Goal: Transaction & Acquisition: Register for event/course

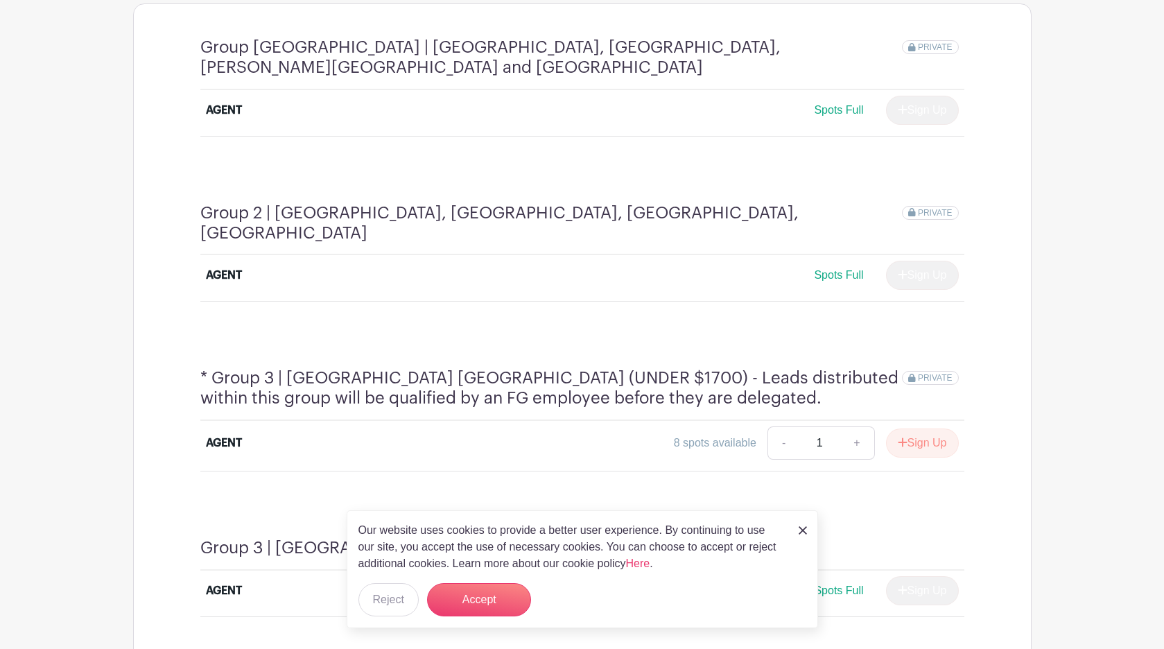
scroll to position [803, 0]
click at [500, 599] on button "Accept" at bounding box center [479, 599] width 104 height 33
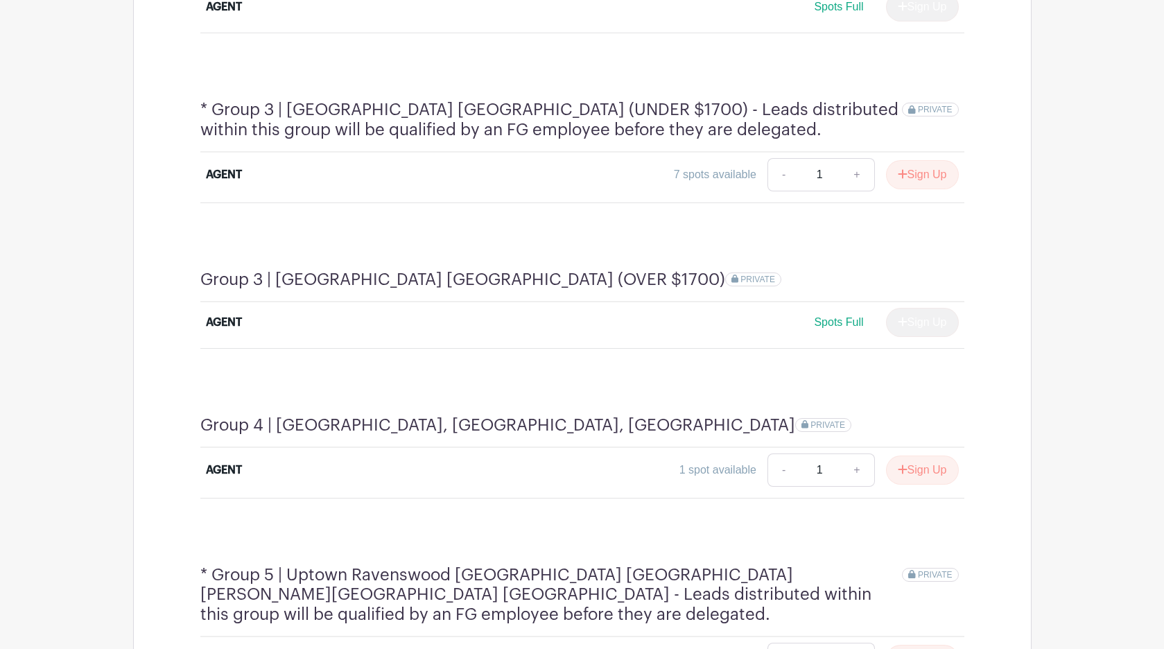
scroll to position [1068, 0]
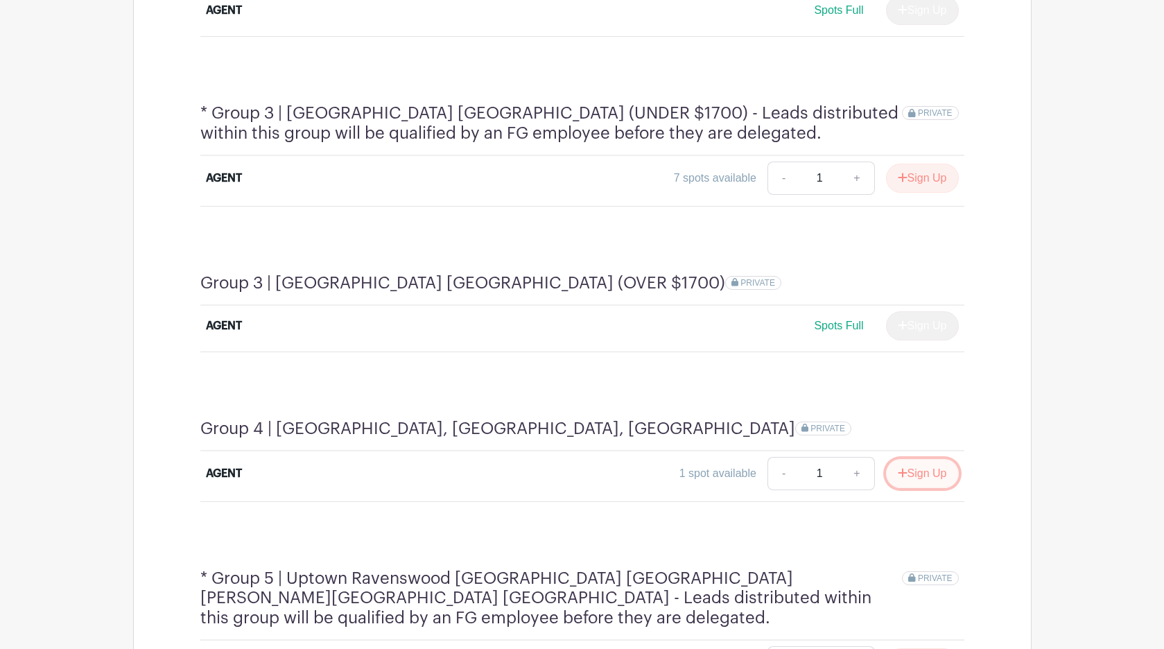
click at [898, 467] on icon "submit" at bounding box center [903, 472] width 10 height 11
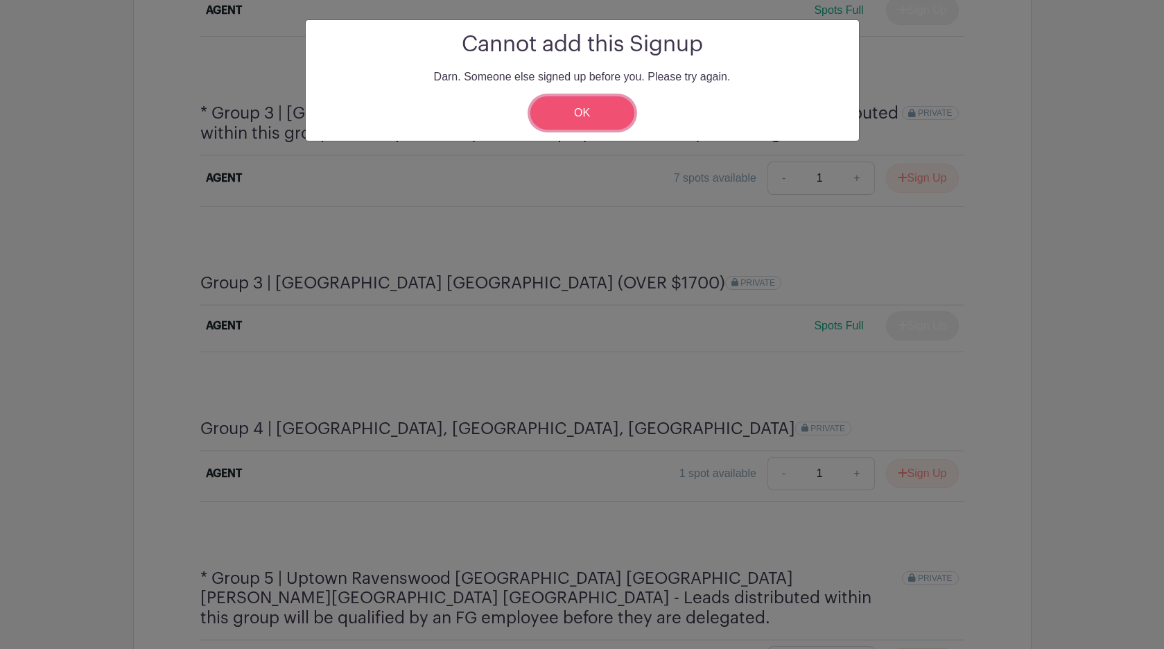
click at [588, 117] on link "OK" at bounding box center [582, 112] width 104 height 33
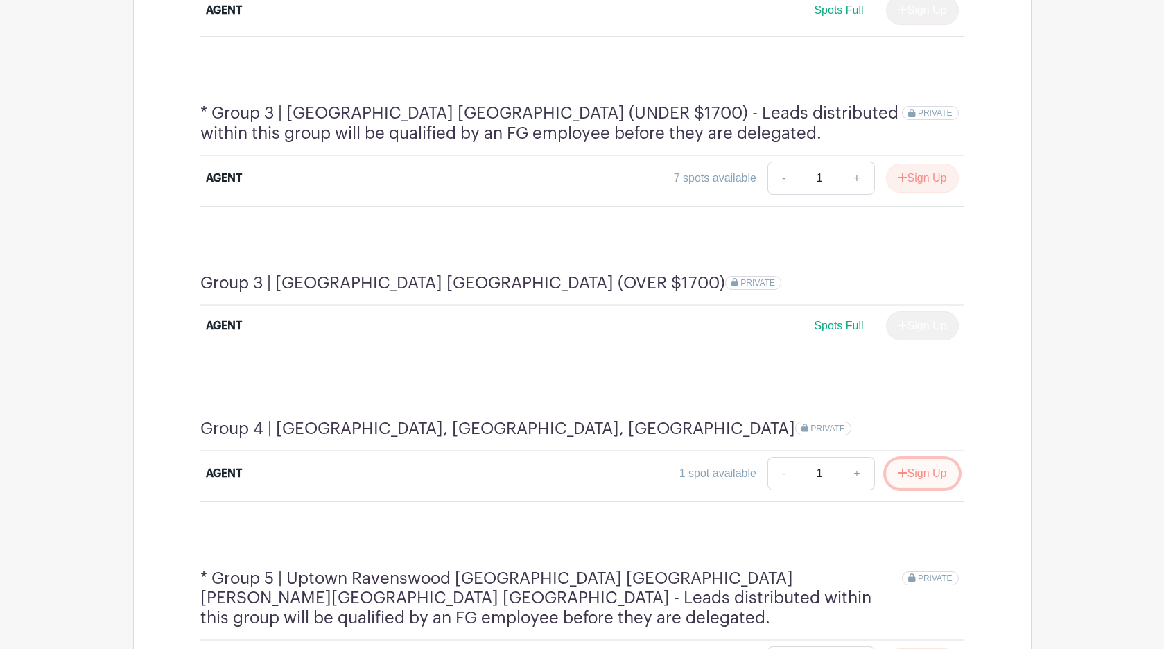
click at [929, 459] on button "Sign Up" at bounding box center [922, 473] width 73 height 29
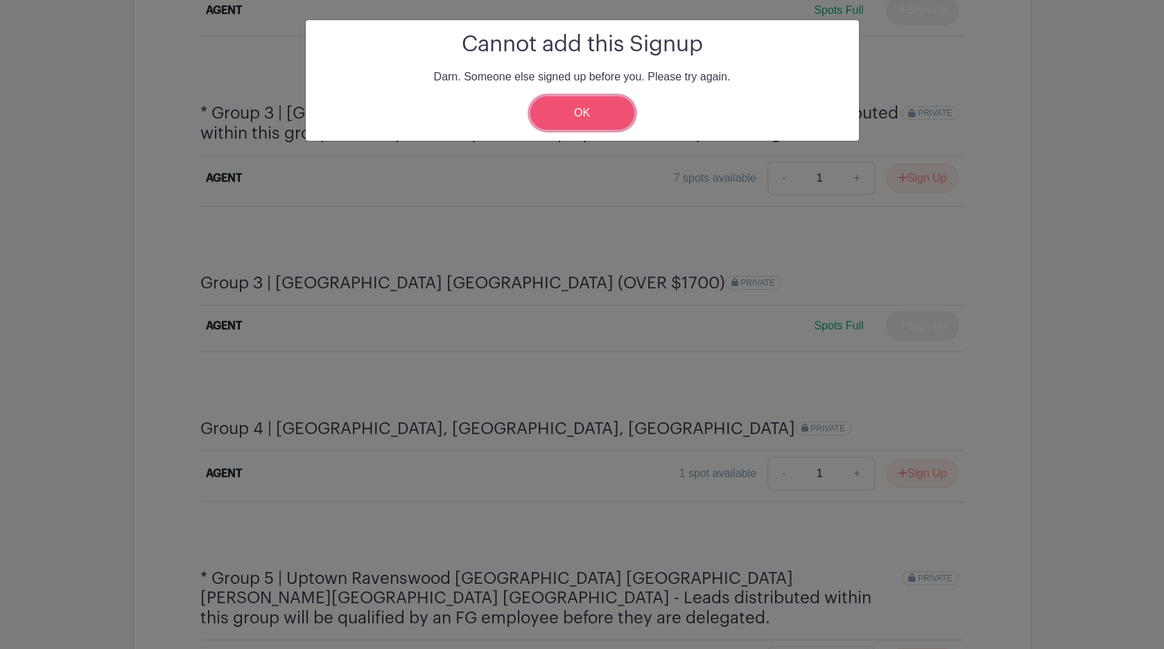
click at [576, 104] on link "OK" at bounding box center [582, 112] width 104 height 33
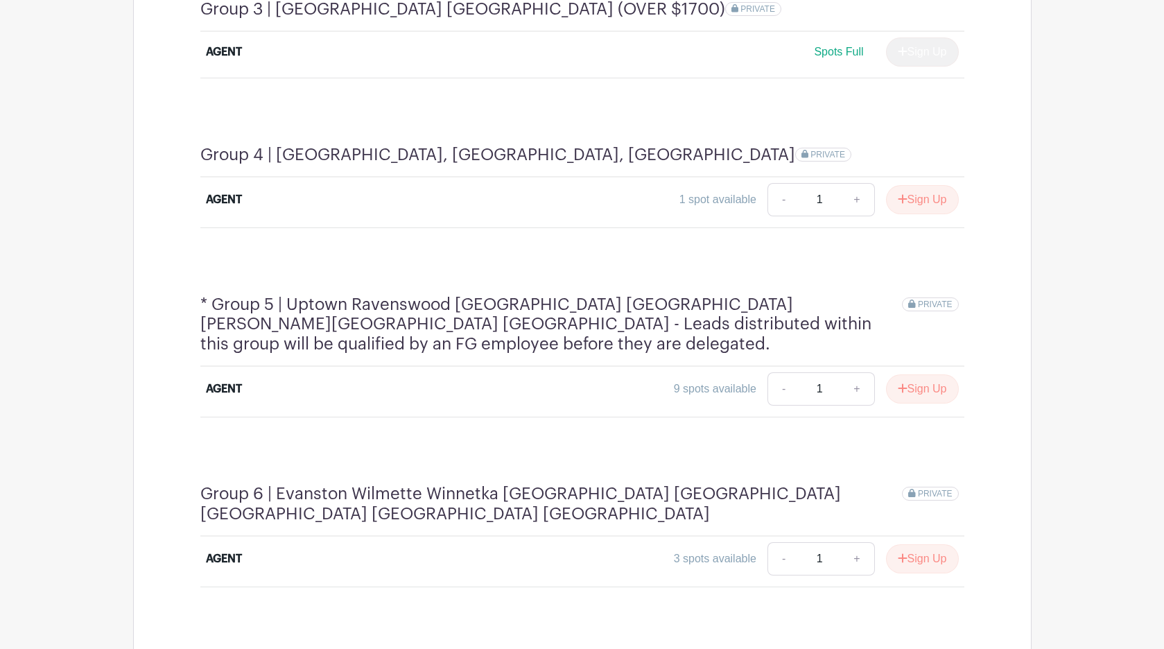
scroll to position [1354, 0]
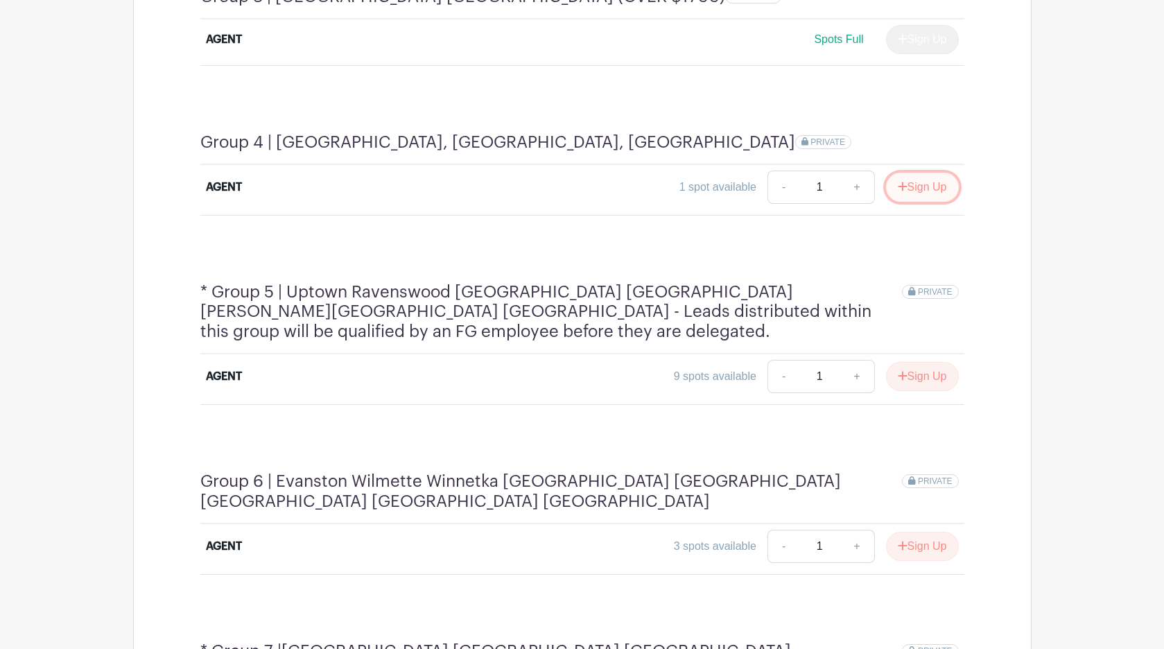
click at [927, 173] on button "Sign Up" at bounding box center [922, 187] width 73 height 29
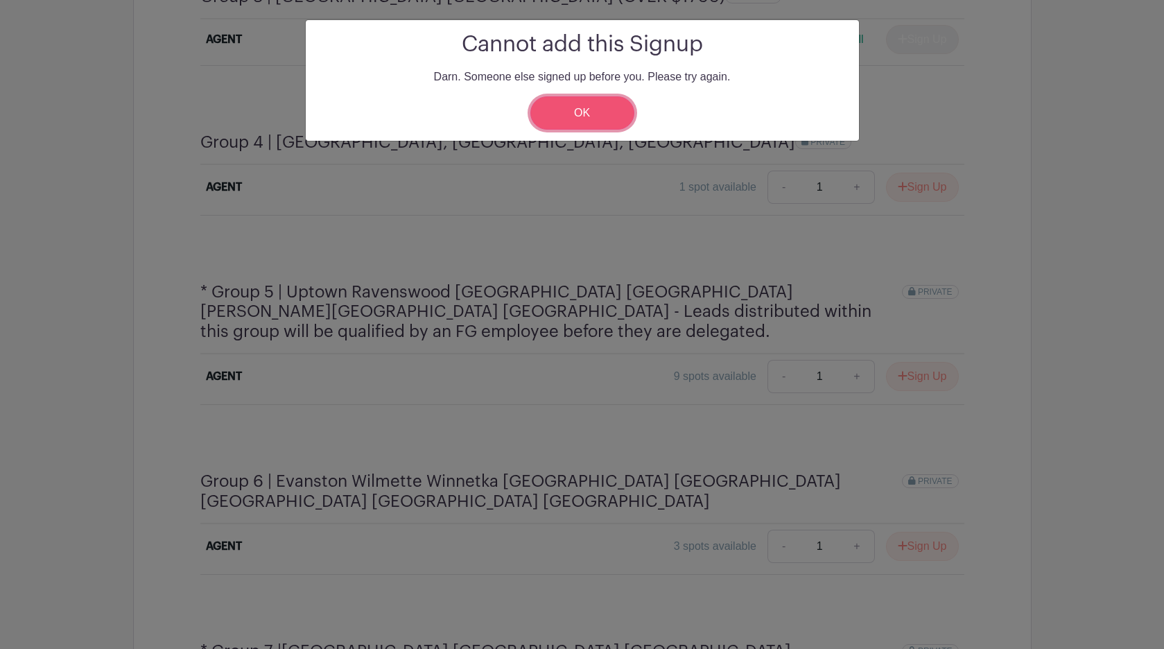
click at [591, 102] on link "OK" at bounding box center [582, 112] width 104 height 33
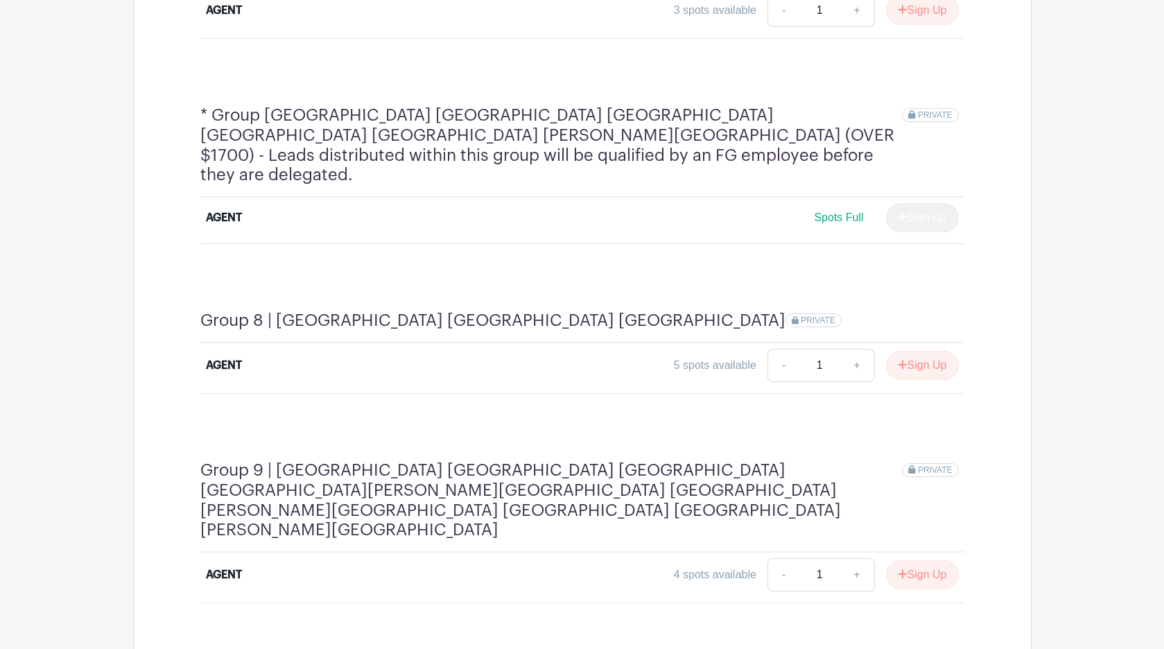
scroll to position [2084, 0]
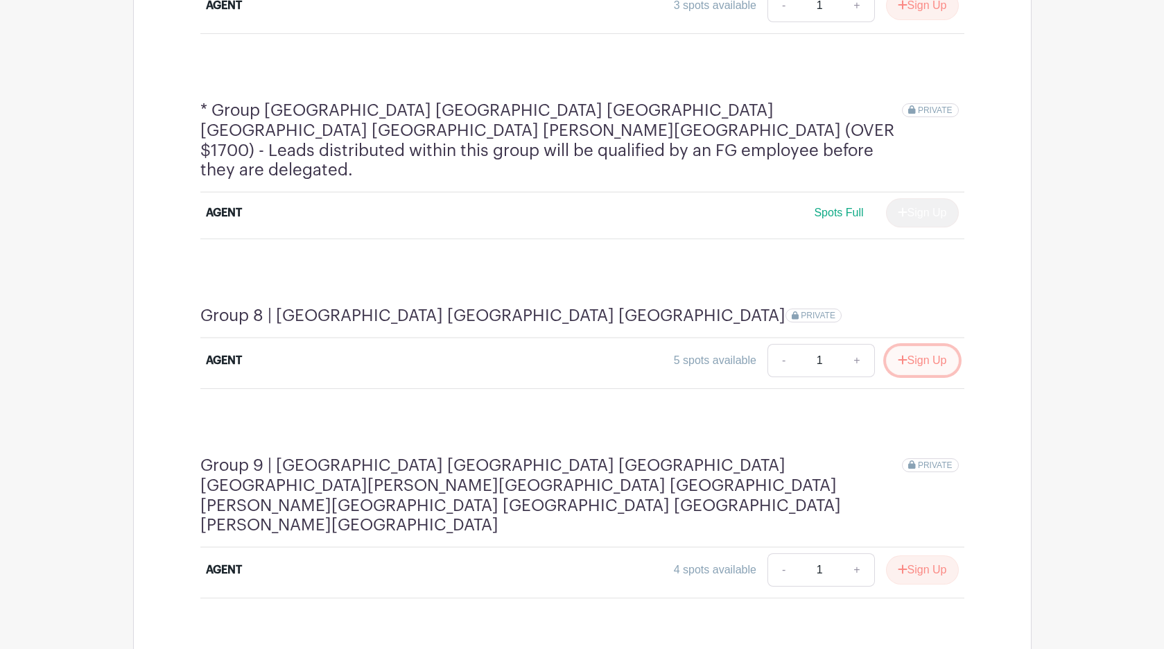
click at [912, 346] on button "Sign Up" at bounding box center [922, 360] width 73 height 29
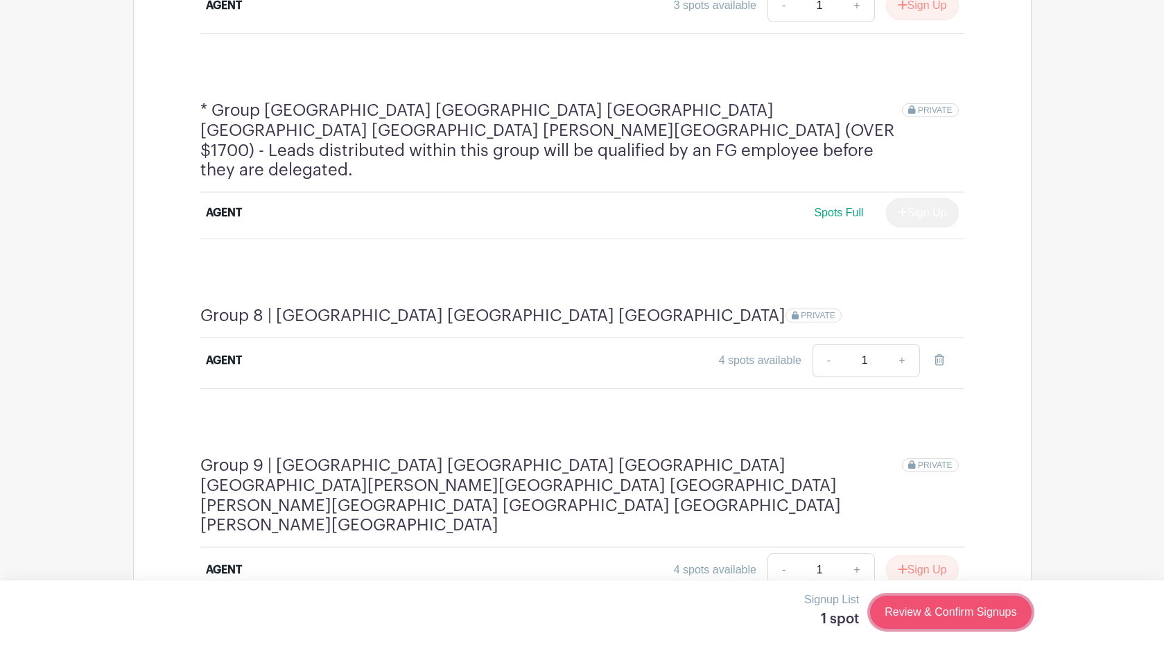
click at [961, 605] on link "Review & Confirm Signups" at bounding box center [950, 611] width 161 height 33
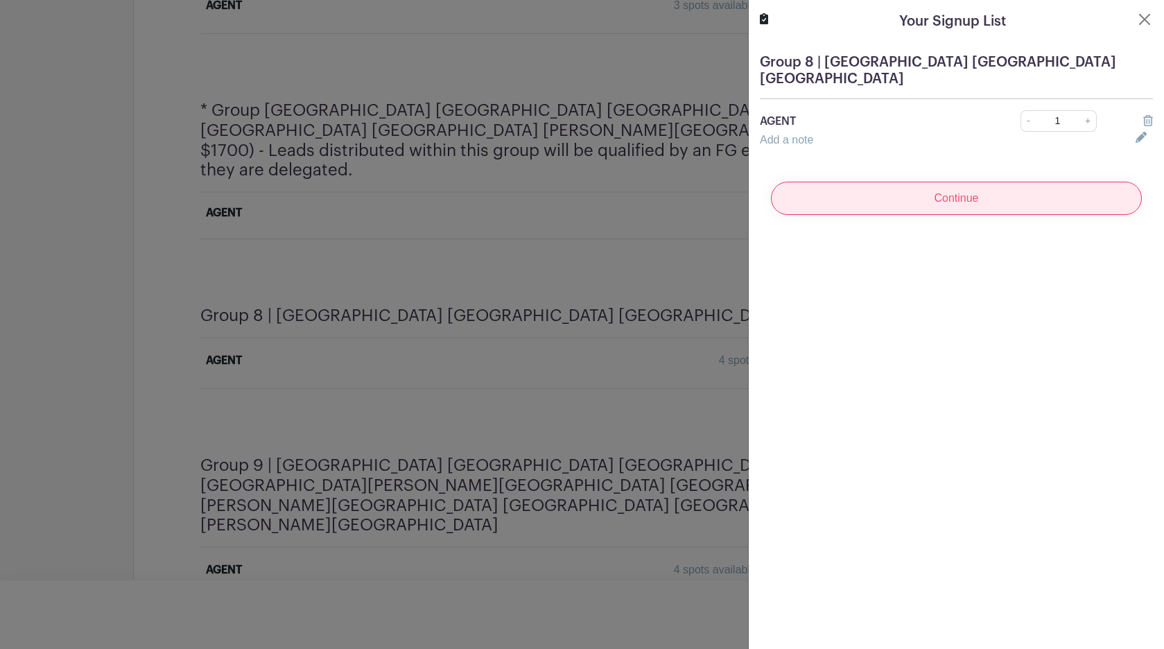
click at [944, 182] on input "Continue" at bounding box center [956, 198] width 371 height 33
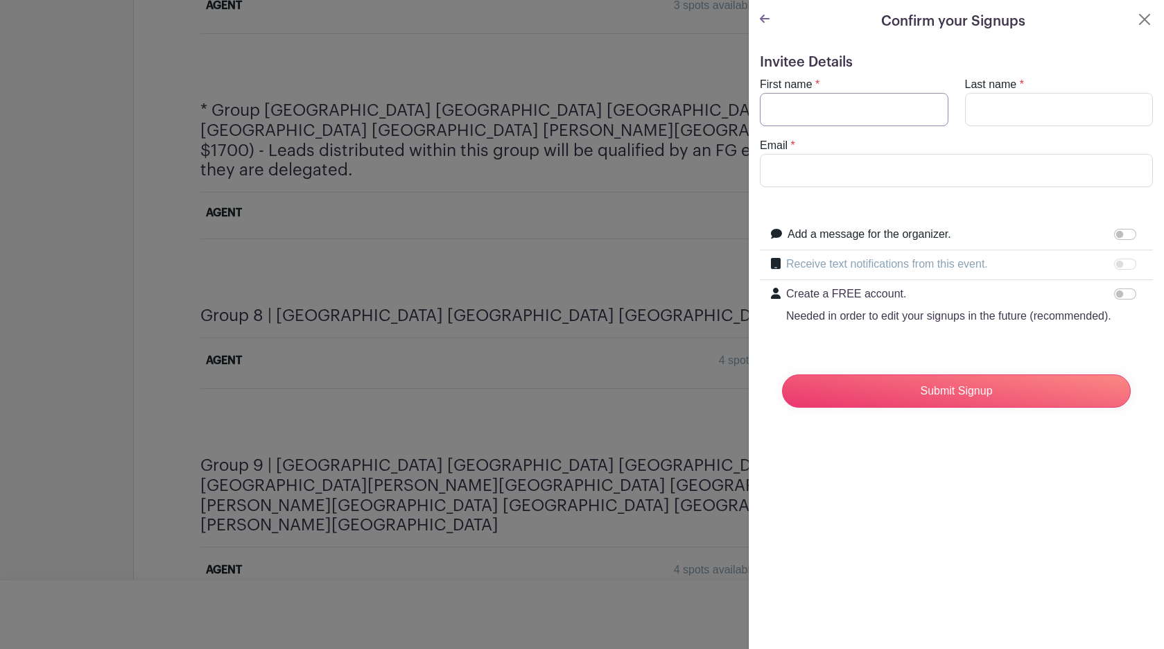
click at [887, 114] on input "First name" at bounding box center [854, 109] width 189 height 33
type input "l"
type input "[PERSON_NAME]"
click at [828, 171] on input "Email" at bounding box center [956, 170] width 393 height 33
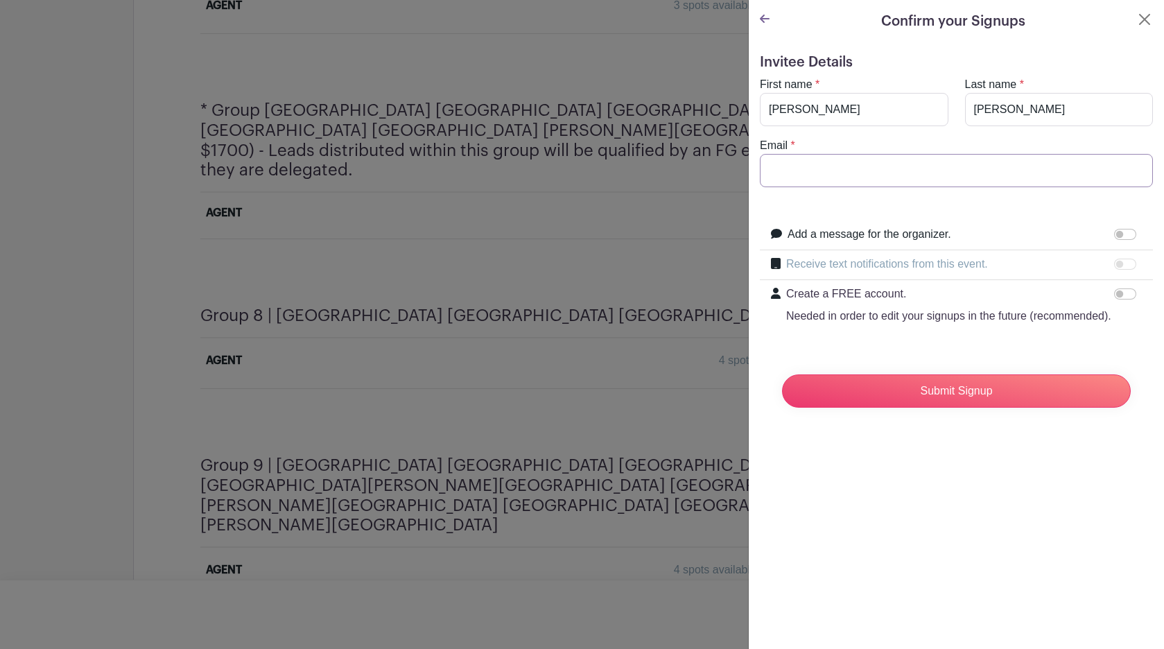
type input "[PERSON_NAME][EMAIL_ADDRESS][PERSON_NAME][DOMAIN_NAME]"
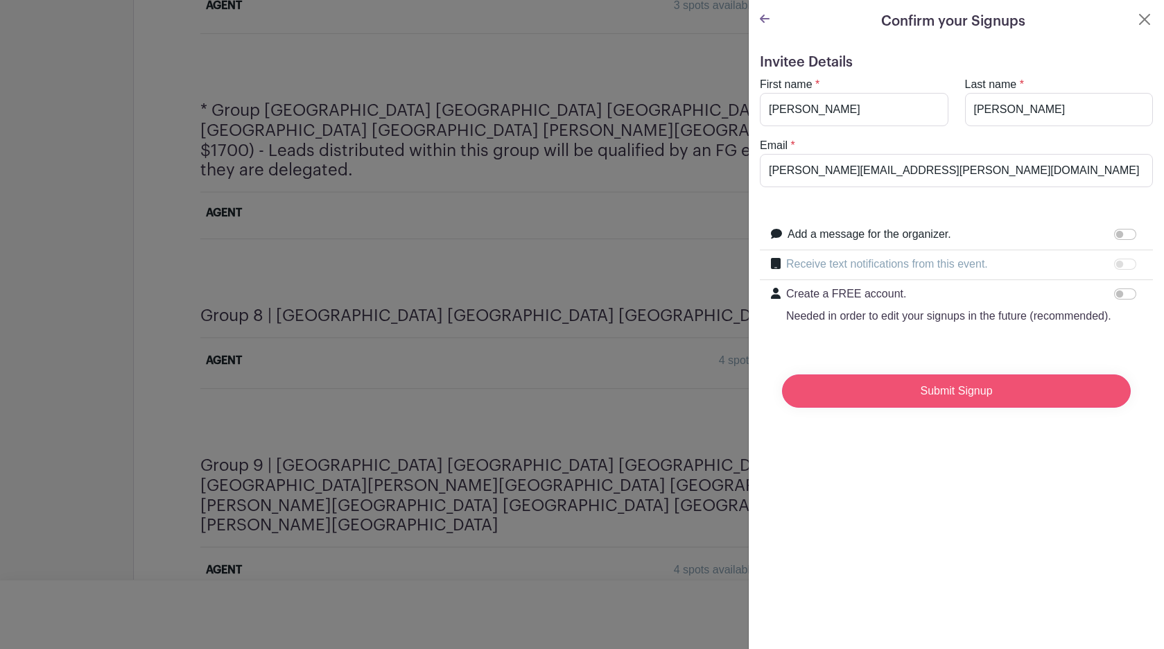
click at [945, 393] on input "Submit Signup" at bounding box center [956, 390] width 349 height 33
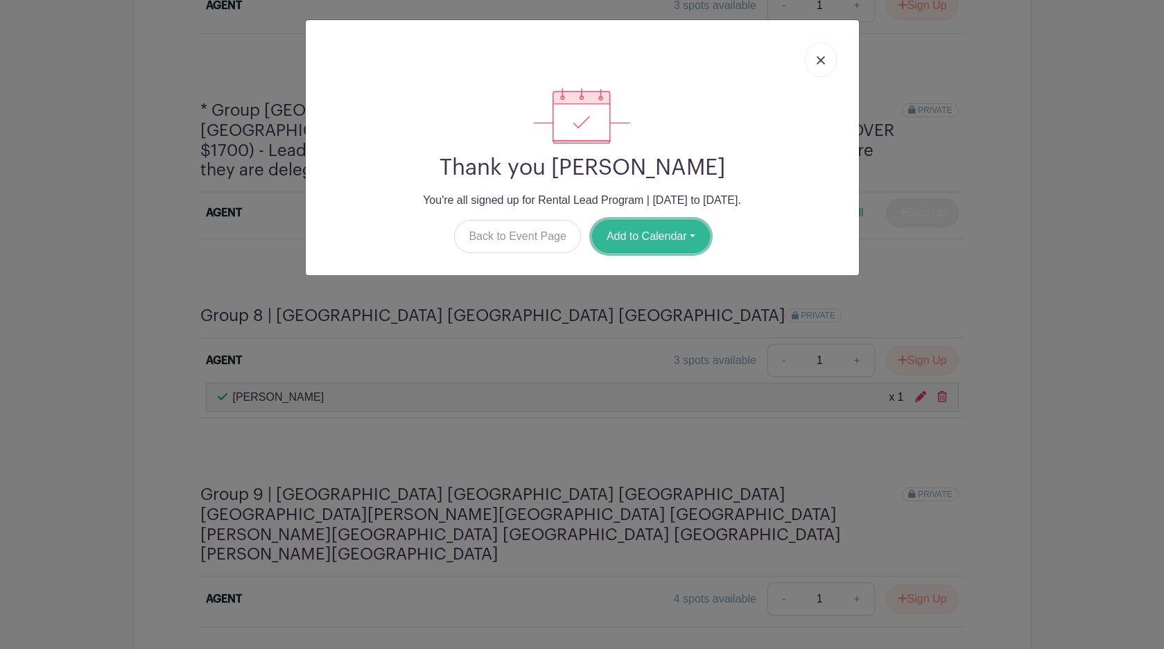
click at [691, 238] on button "Add to Calendar" at bounding box center [651, 236] width 118 height 33
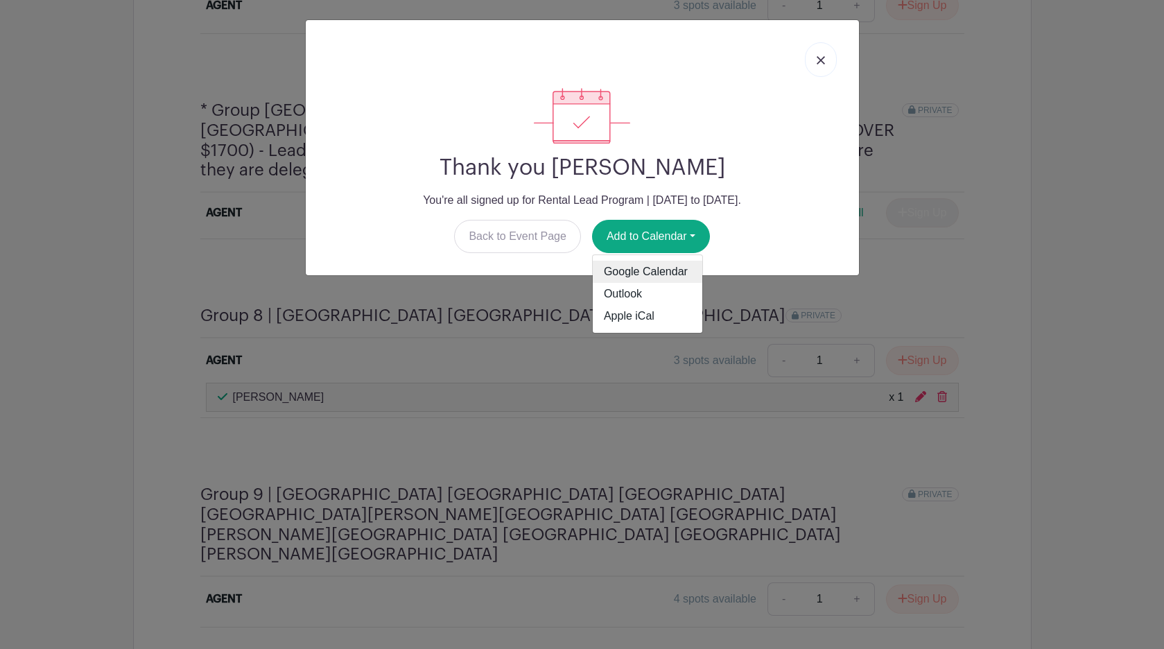
click at [681, 268] on link "Google Calendar" at bounding box center [648, 272] width 110 height 22
click at [820, 57] on img at bounding box center [821, 60] width 8 height 8
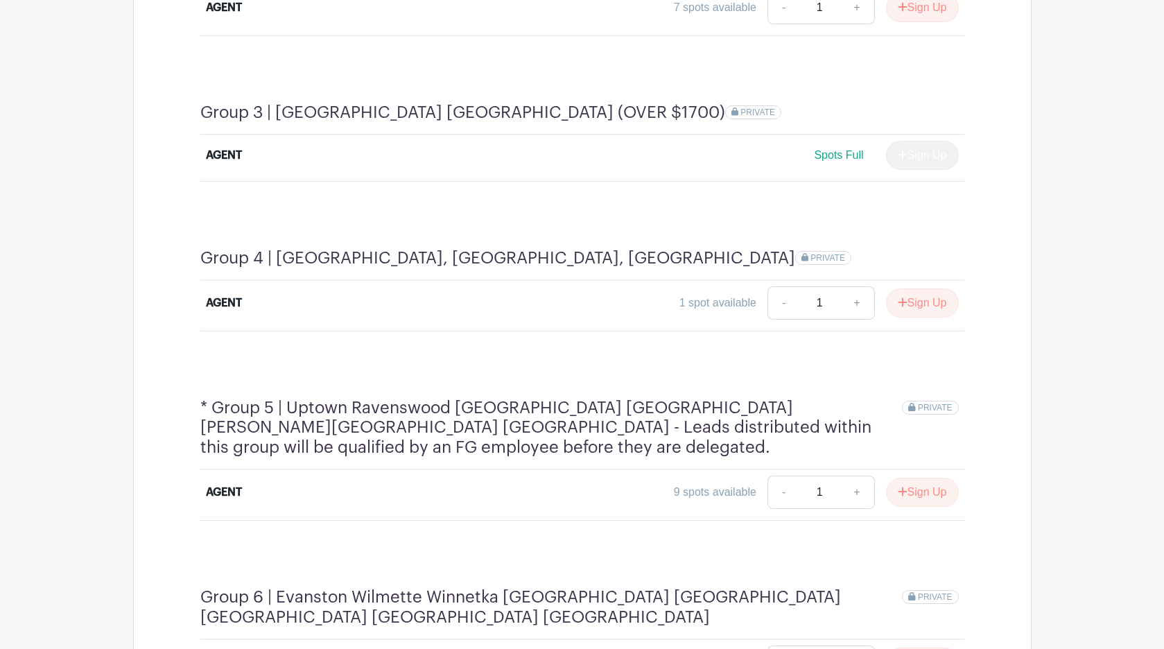
scroll to position [1237, 0]
click at [914, 290] on button "Sign Up" at bounding box center [922, 304] width 73 height 29
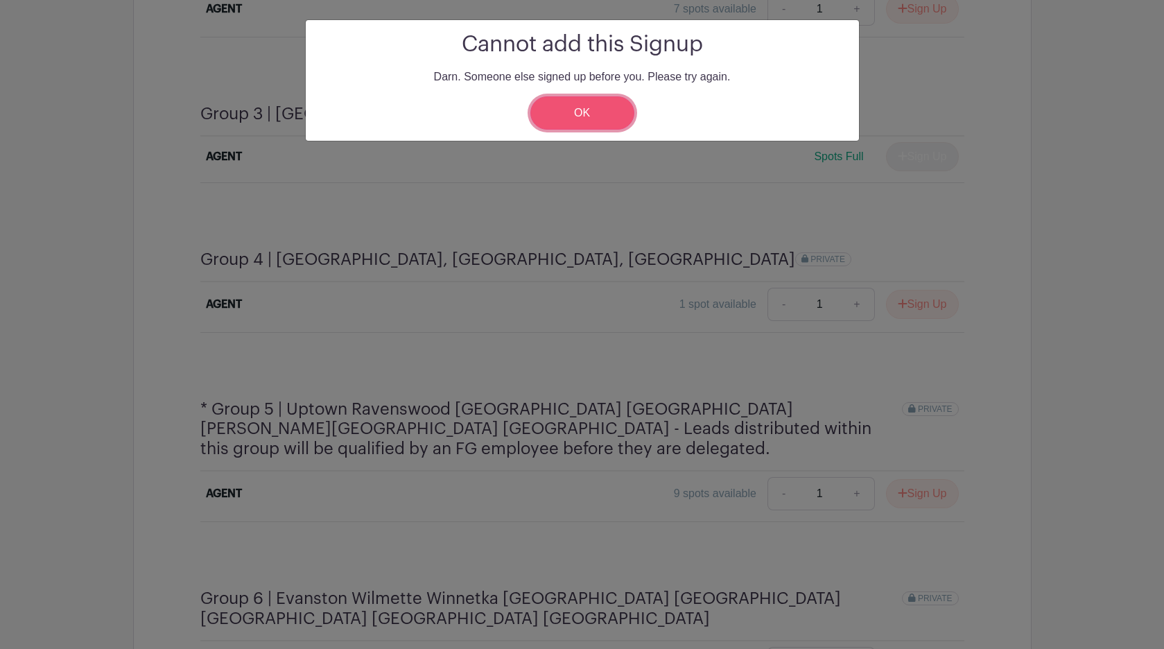
click at [596, 118] on link "OK" at bounding box center [582, 112] width 104 height 33
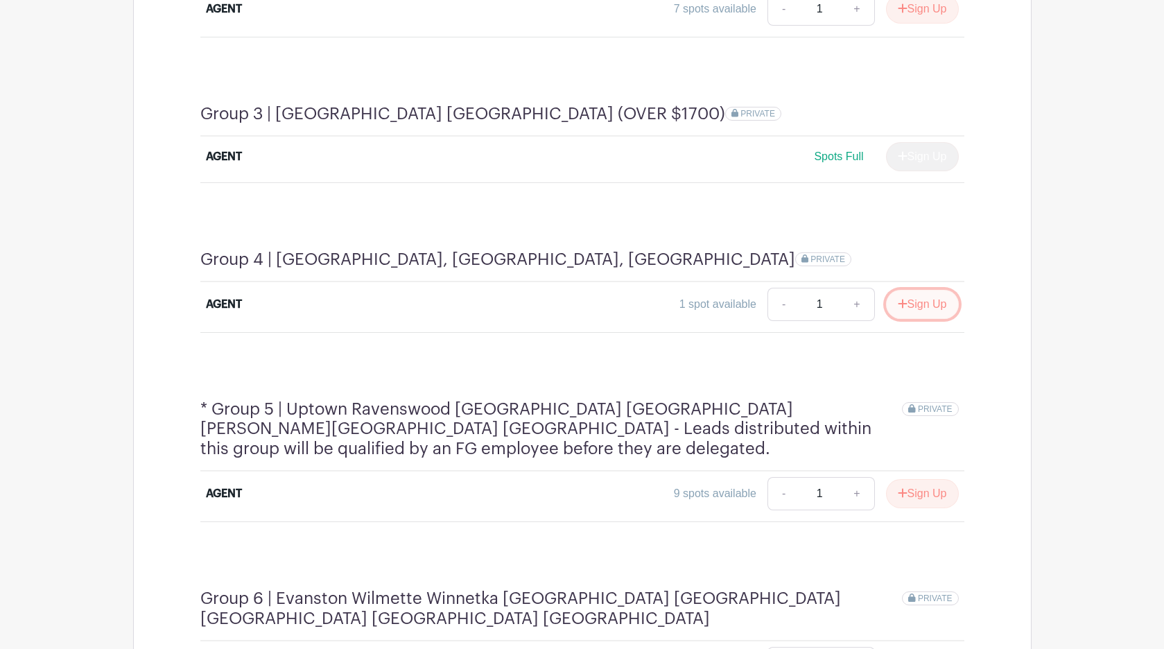
click at [922, 290] on button "Sign Up" at bounding box center [922, 304] width 73 height 29
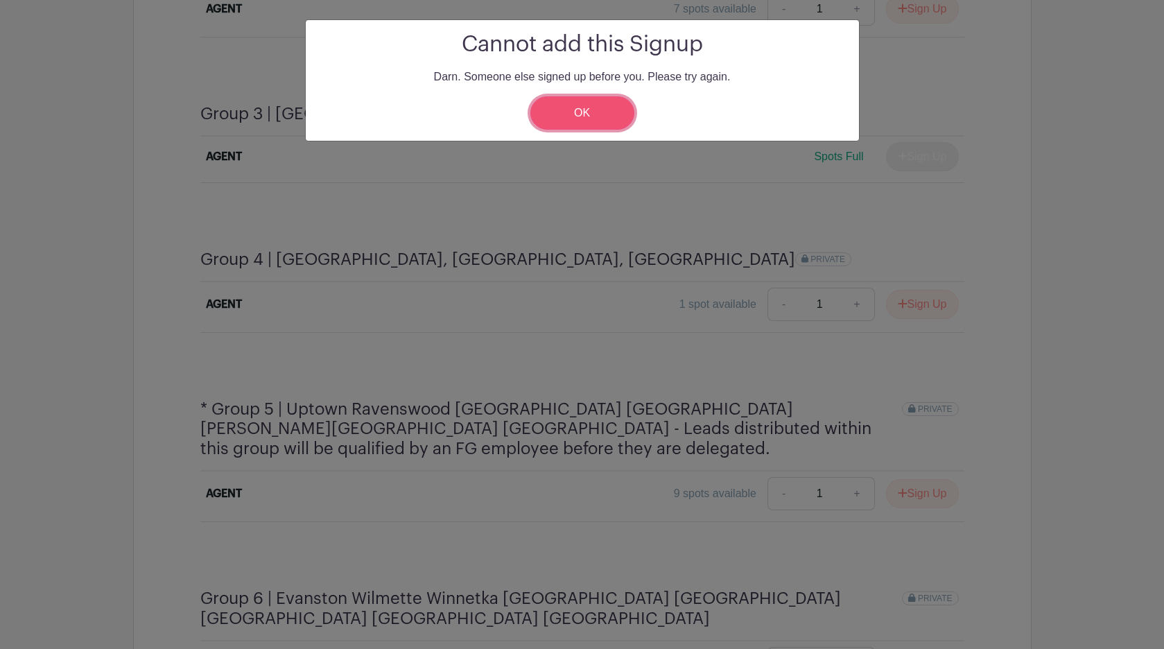
click at [569, 120] on link "OK" at bounding box center [582, 112] width 104 height 33
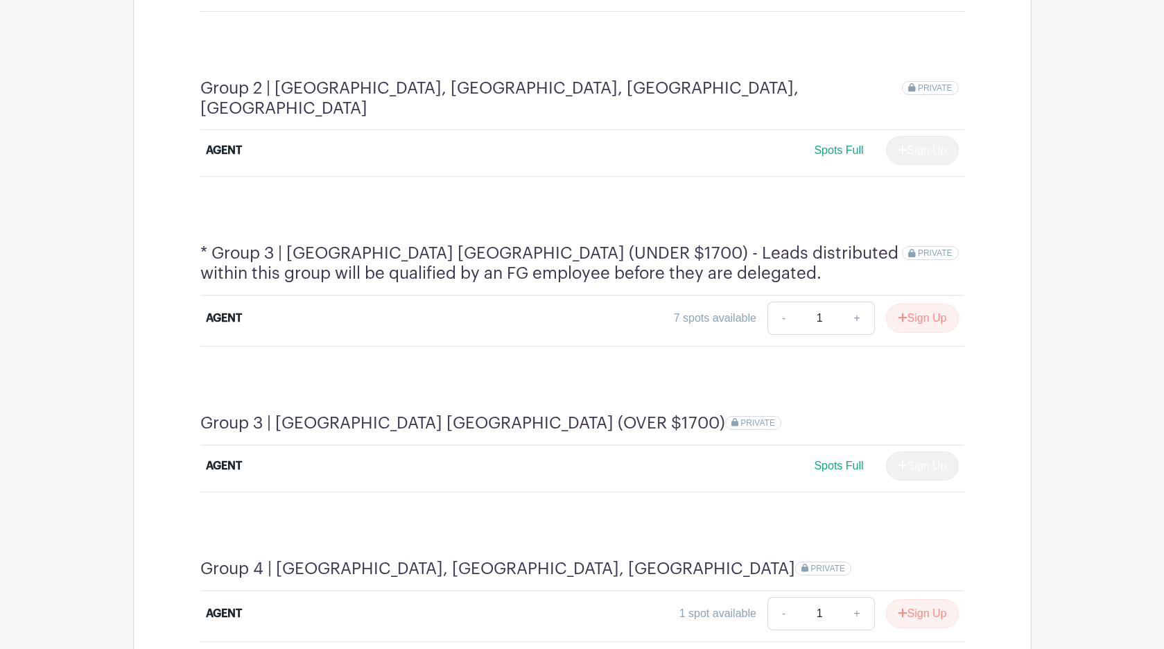
scroll to position [926, 0]
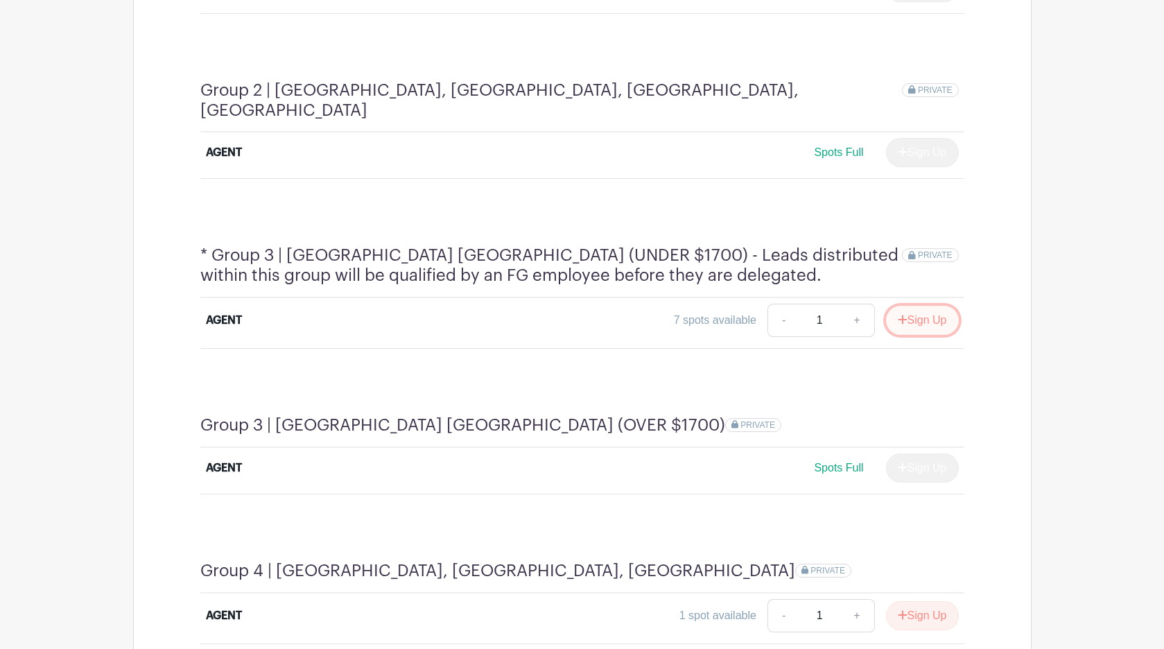
click at [922, 306] on button "Sign Up" at bounding box center [922, 320] width 73 height 29
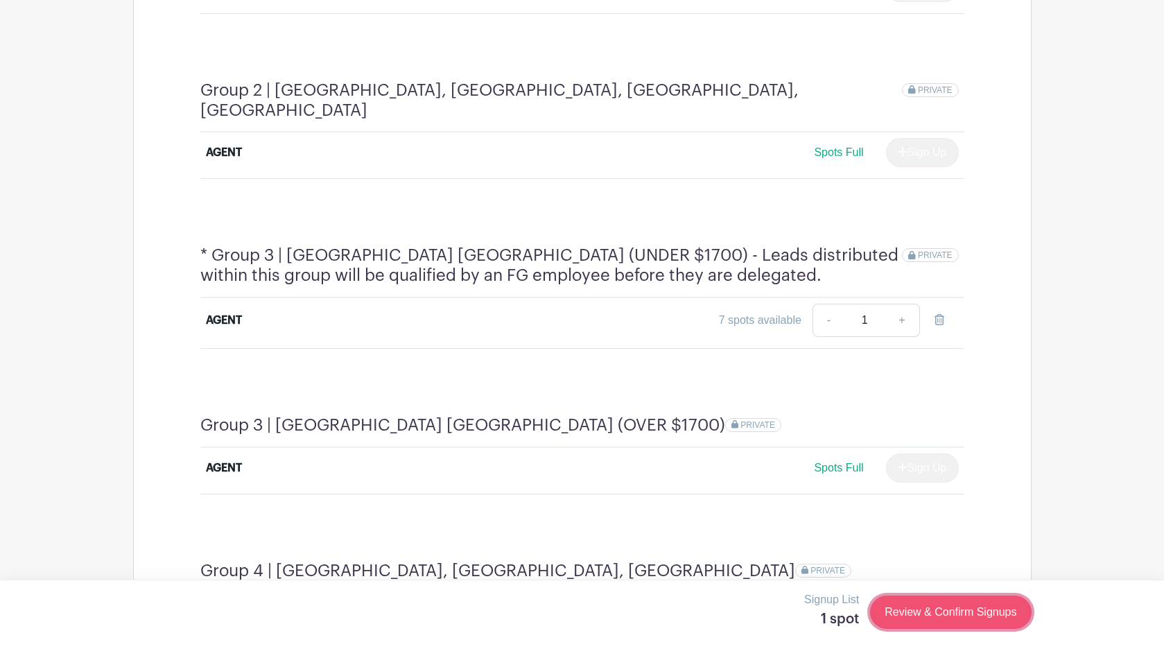
click at [960, 611] on link "Review & Confirm Signups" at bounding box center [950, 611] width 161 height 33
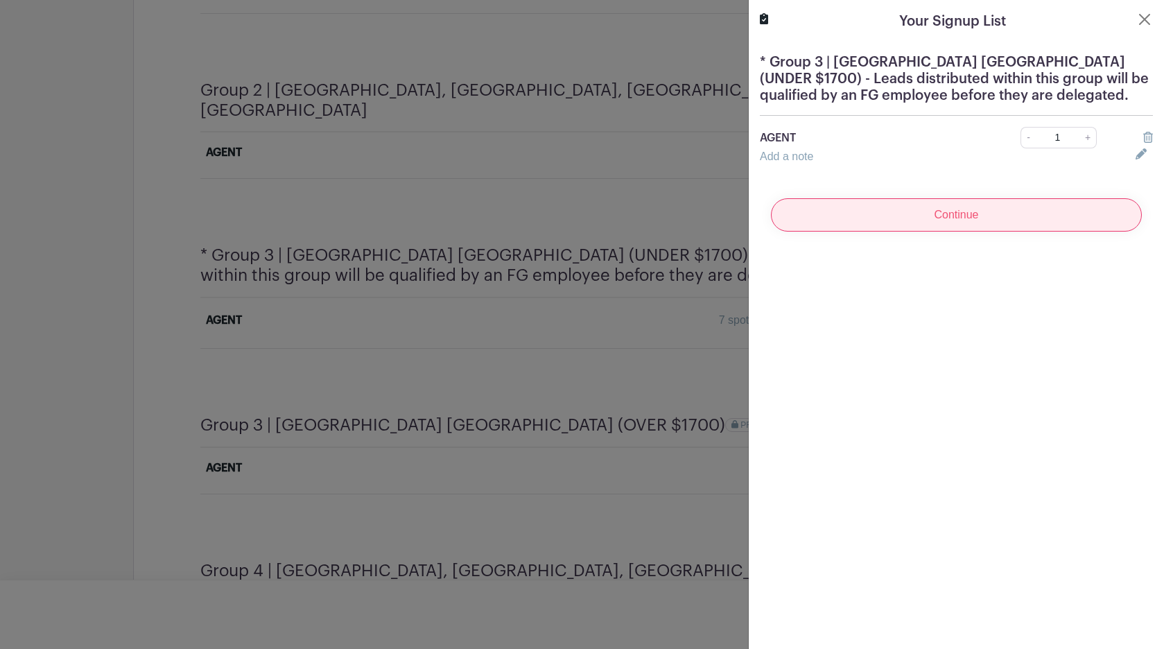
click at [952, 217] on input "Continue" at bounding box center [956, 214] width 371 height 33
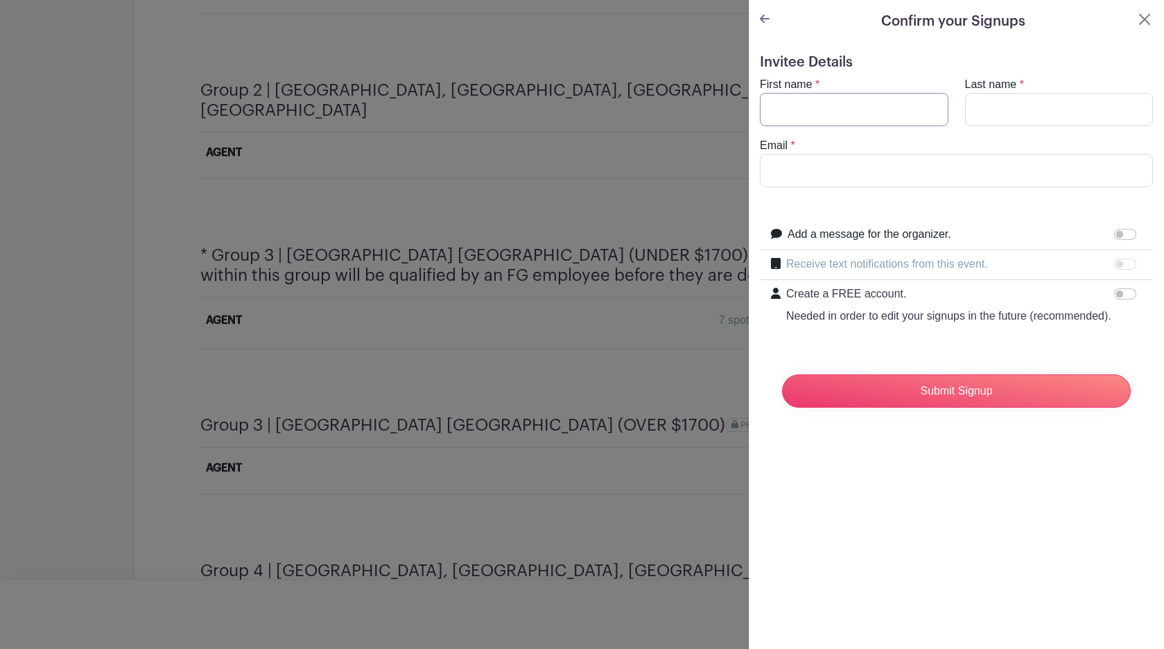
click at [835, 104] on input "First name" at bounding box center [854, 109] width 189 height 33
type input "[PERSON_NAME]"
click at [780, 168] on input "Email" at bounding box center [956, 170] width 393 height 33
type input "[PERSON_NAME][EMAIL_ADDRESS][PERSON_NAME][DOMAIN_NAME]"
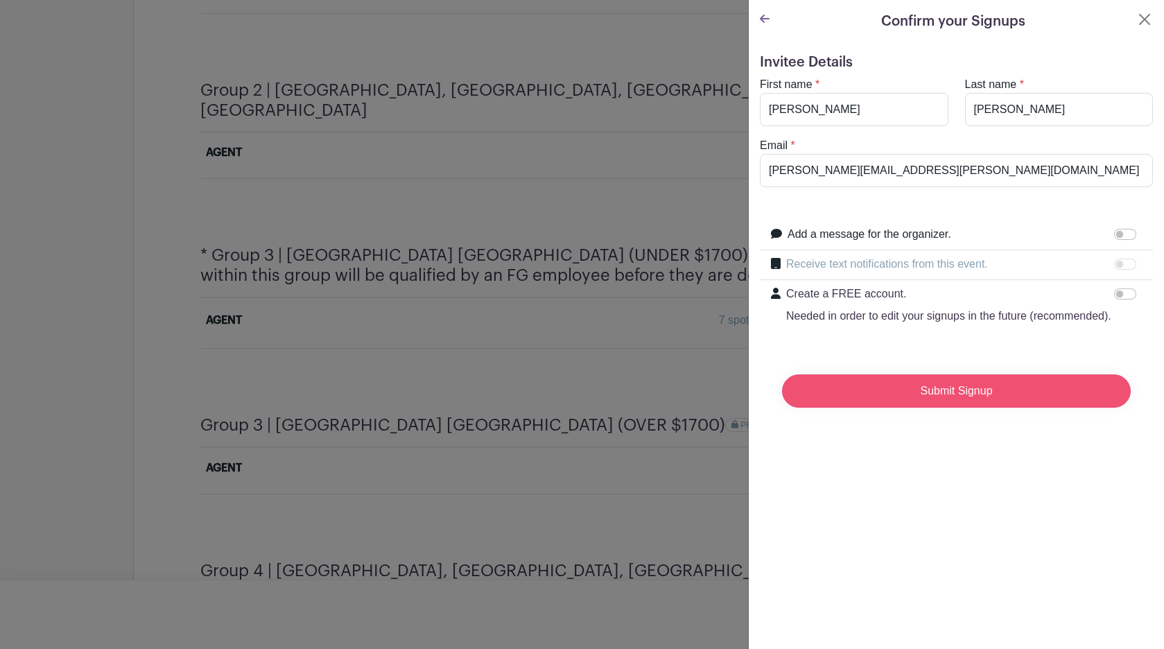
click at [922, 391] on input "Submit Signup" at bounding box center [956, 390] width 349 height 33
